Goal: Task Accomplishment & Management: Manage account settings

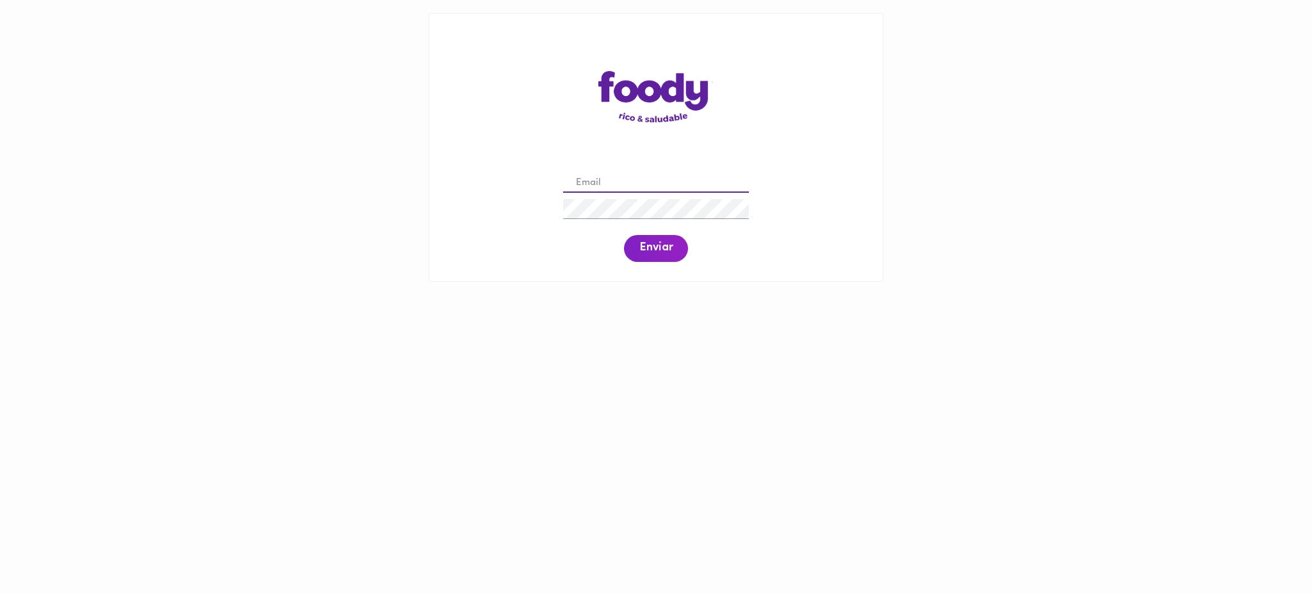
drag, startPoint x: 0, startPoint y: 0, endPoint x: 630, endPoint y: 181, distance: 655.9
click at [630, 181] on input "email" at bounding box center [656, 184] width 186 height 20
paste input "Carosalazar_27@hotmail.com"
click at [582, 182] on input "Carosalazar_27@hotmail.com" at bounding box center [656, 184] width 186 height 20
type input "carosalazar_27@hotmail.com"
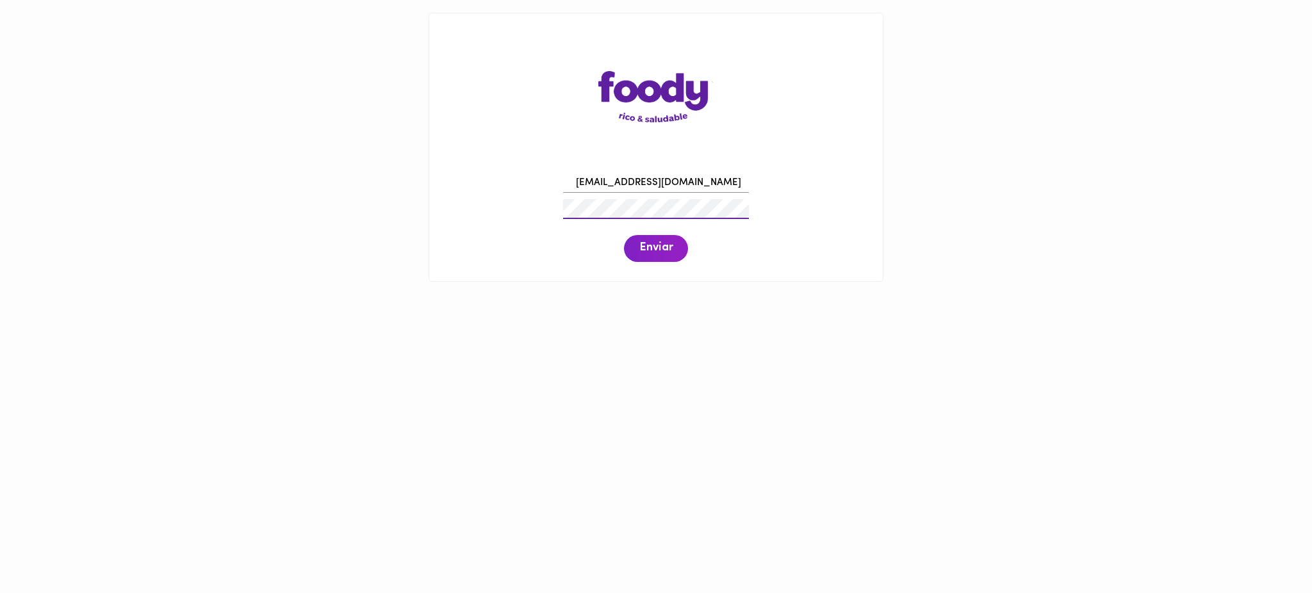
click at [656, 245] on span "Enviar" at bounding box center [655, 249] width 33 height 14
